Goal: Check status: Check status

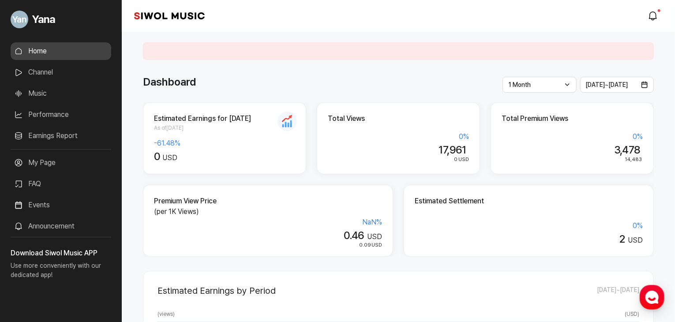
click at [54, 132] on link "Earnings Report" at bounding box center [61, 136] width 101 height 18
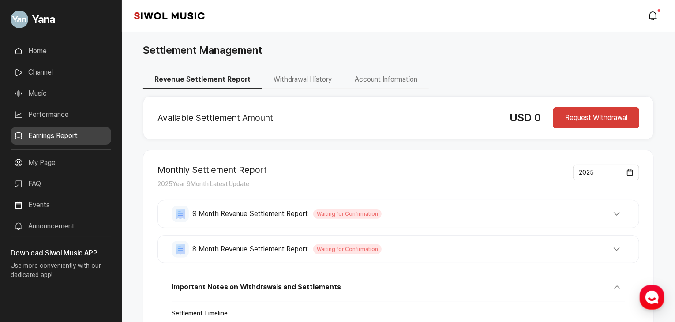
click at [381, 75] on button "Account Information" at bounding box center [386, 80] width 86 height 19
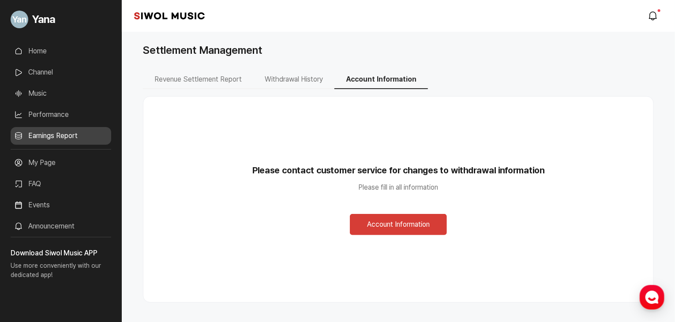
click at [294, 77] on button "Withdrawal History" at bounding box center [293, 80] width 81 height 19
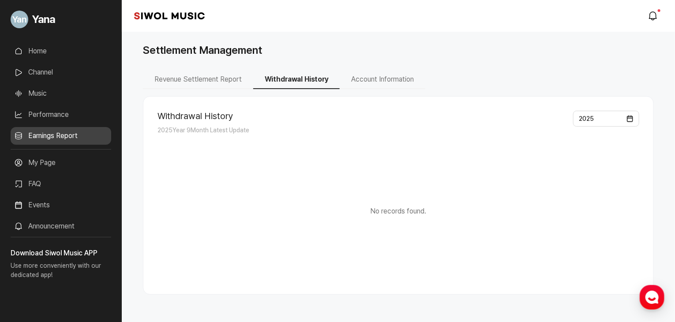
click at [214, 78] on button "Revenue Settlement Report" at bounding box center [198, 80] width 110 height 19
